Goal: Transaction & Acquisition: Purchase product/service

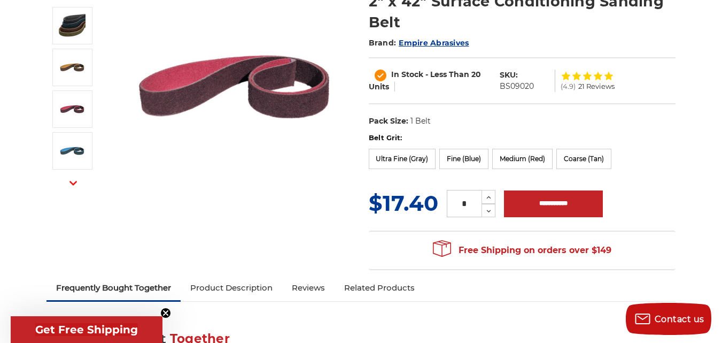
scroll to position [214, 0]
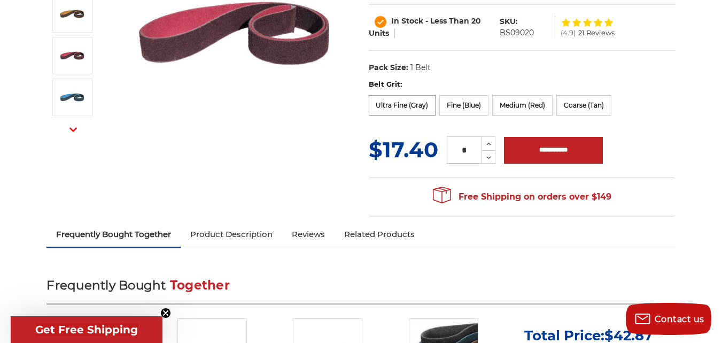
click at [401, 105] on label "Ultra Fine (Gray)" at bounding box center [402, 105] width 67 height 20
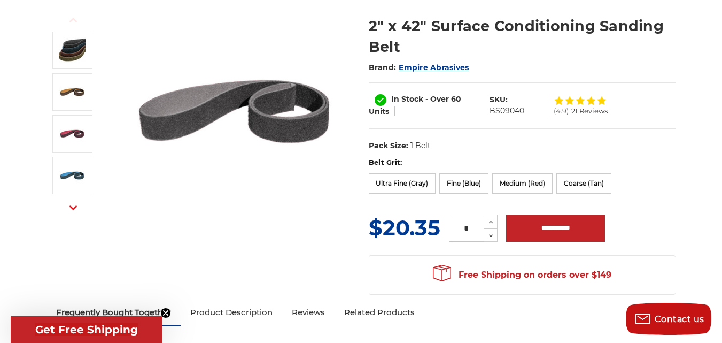
scroll to position [160, 0]
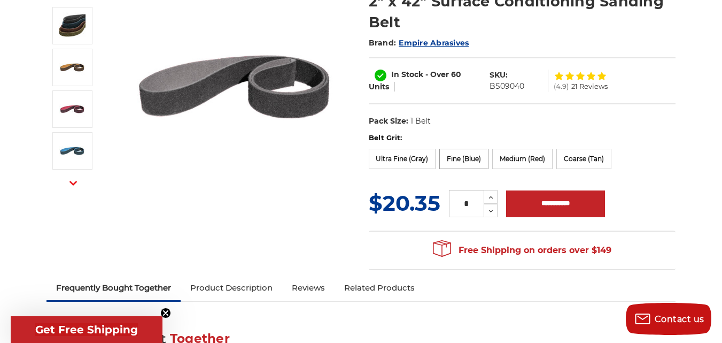
click at [456, 160] on label "Fine (Blue)" at bounding box center [464, 159] width 49 height 20
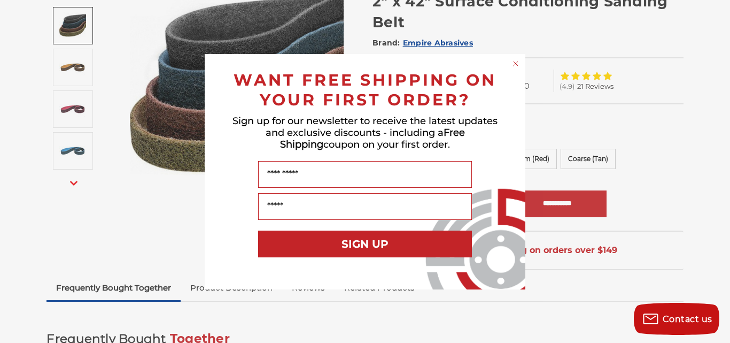
click at [514, 63] on circle "Close dialog" at bounding box center [516, 63] width 10 height 10
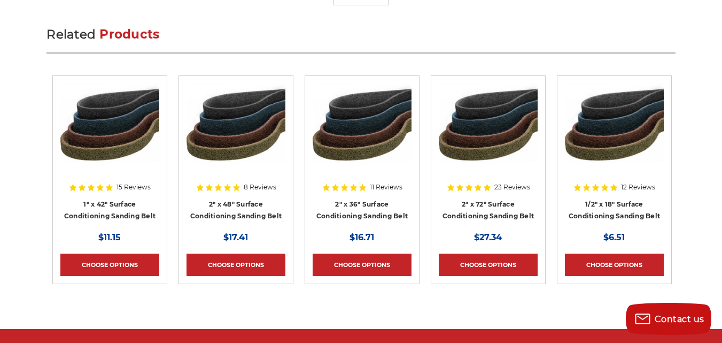
scroll to position [3583, 0]
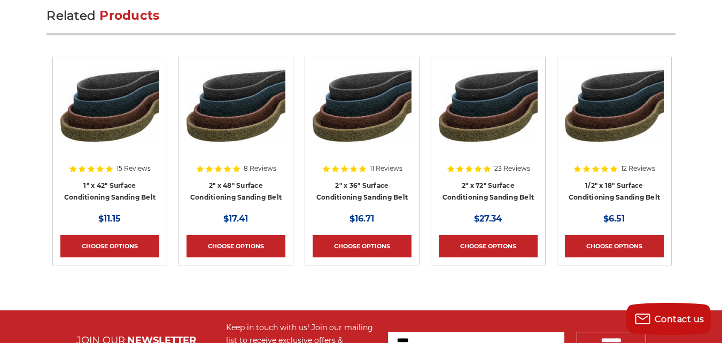
click at [103, 105] on img at bounding box center [109, 108] width 99 height 86
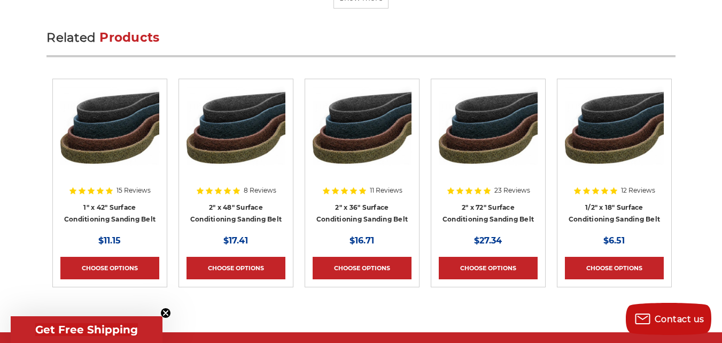
scroll to position [3554, 0]
